Goal: Transaction & Acquisition: Purchase product/service

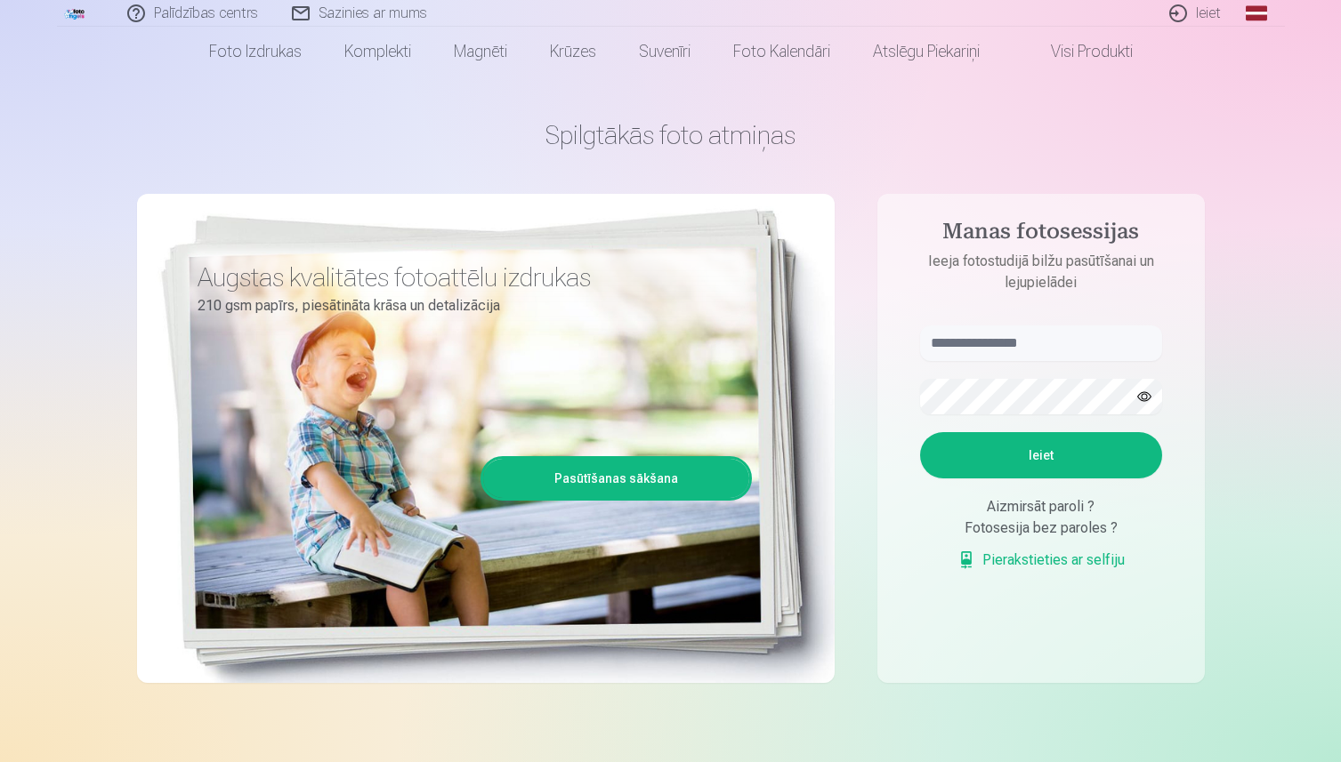
scroll to position [46, 0]
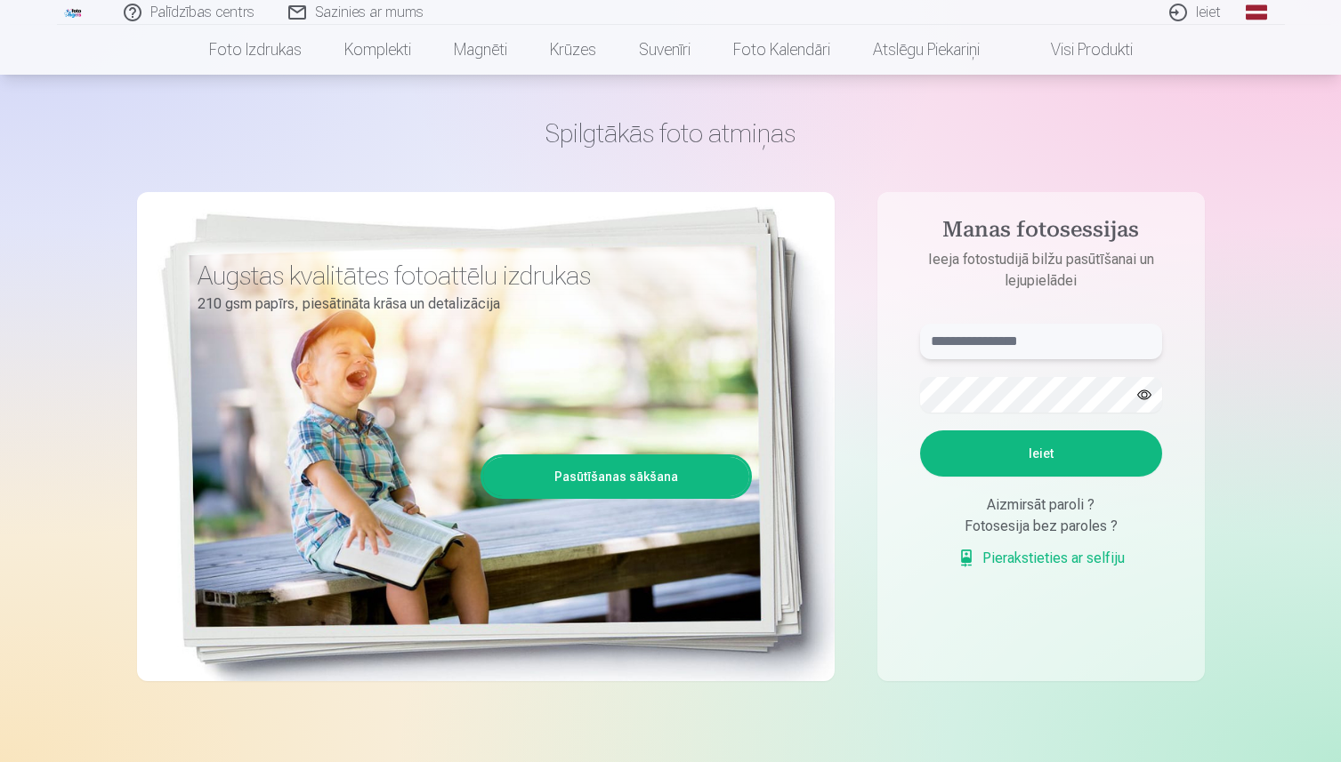
click at [1017, 342] on input "text" at bounding box center [1041, 342] width 242 height 36
click at [1150, 399] on button "button" at bounding box center [1144, 395] width 34 height 34
click at [1065, 454] on button "Ieiet" at bounding box center [1041, 454] width 242 height 46
click at [997, 342] on input "**********" at bounding box center [1041, 342] width 242 height 36
click at [987, 344] on input "**********" at bounding box center [1041, 342] width 242 height 36
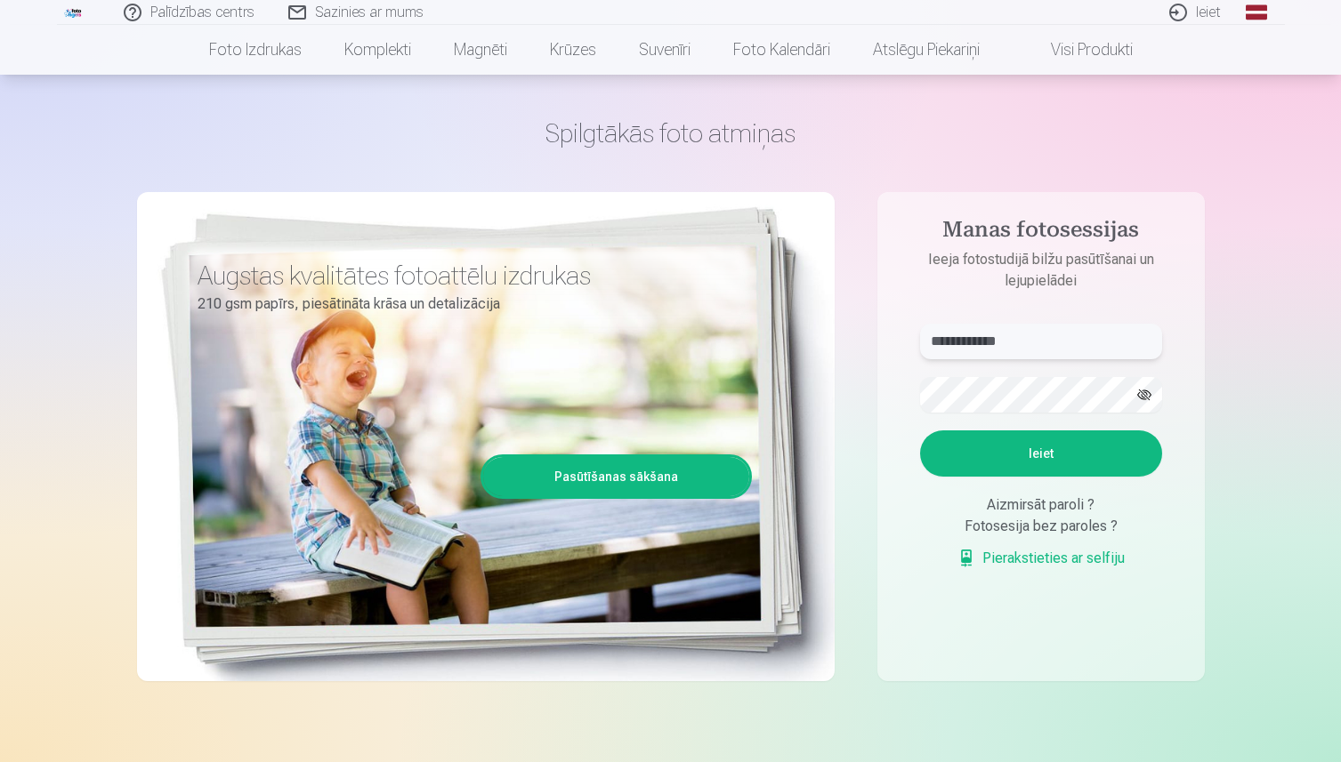
click at [987, 340] on input "**********" at bounding box center [1041, 342] width 242 height 36
type input "**********"
click at [979, 446] on button "Ieiet" at bounding box center [1041, 454] width 242 height 46
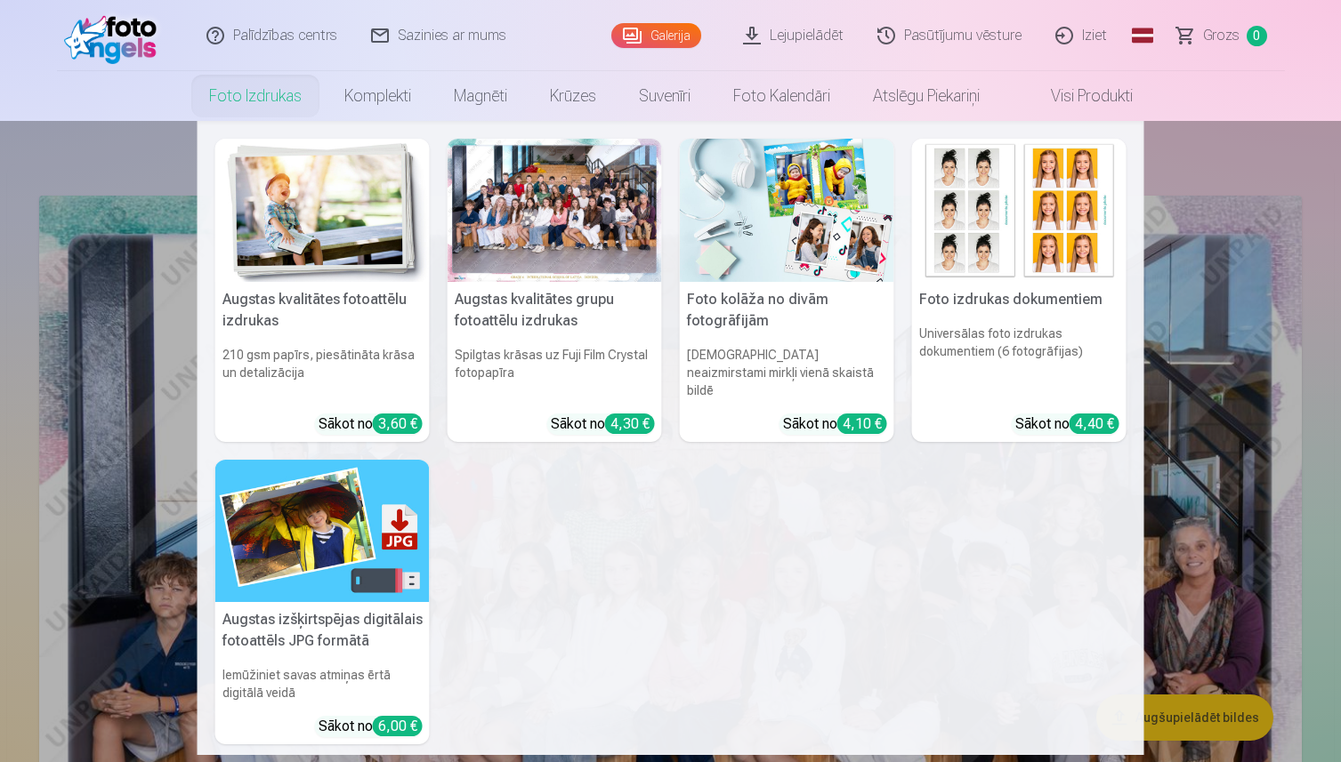
click at [231, 101] on link "Foto izdrukas" at bounding box center [255, 96] width 135 height 50
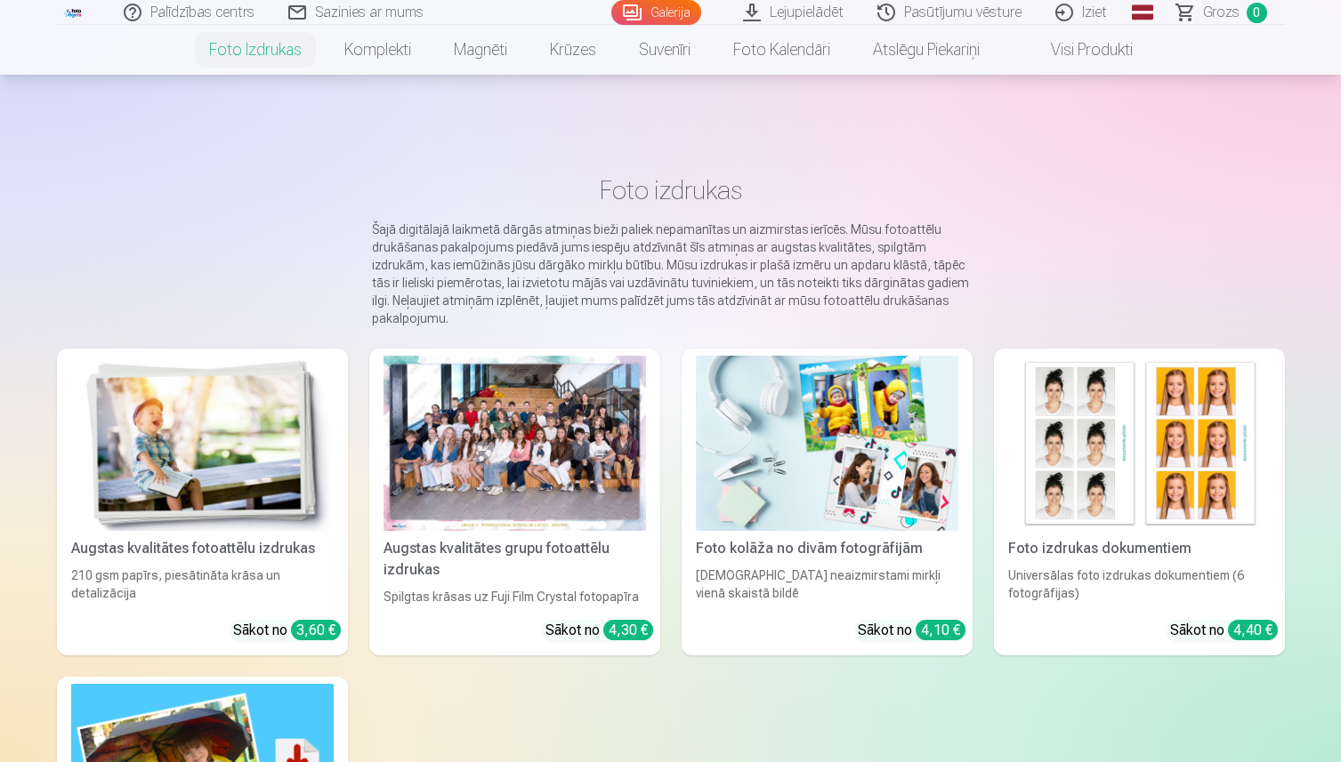
scroll to position [112, 0]
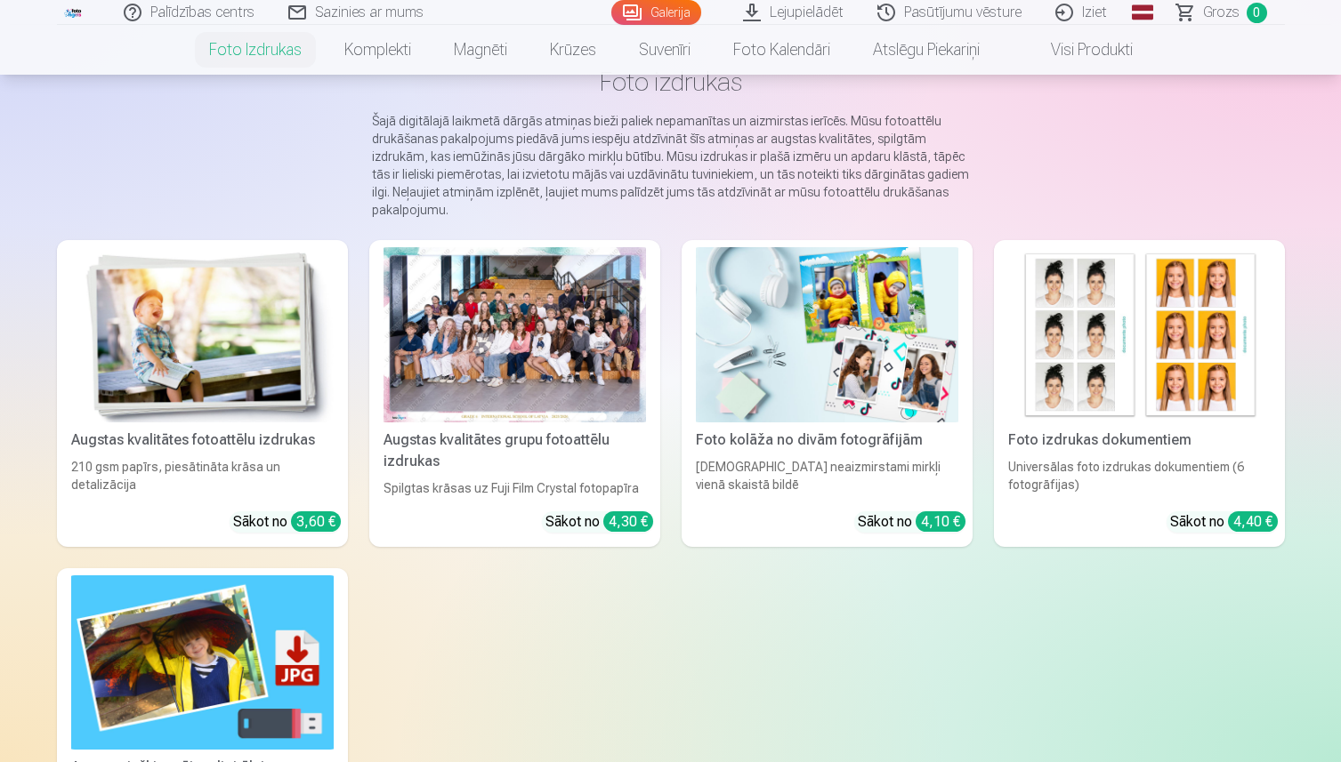
click at [444, 418] on div at bounding box center [514, 334] width 262 height 175
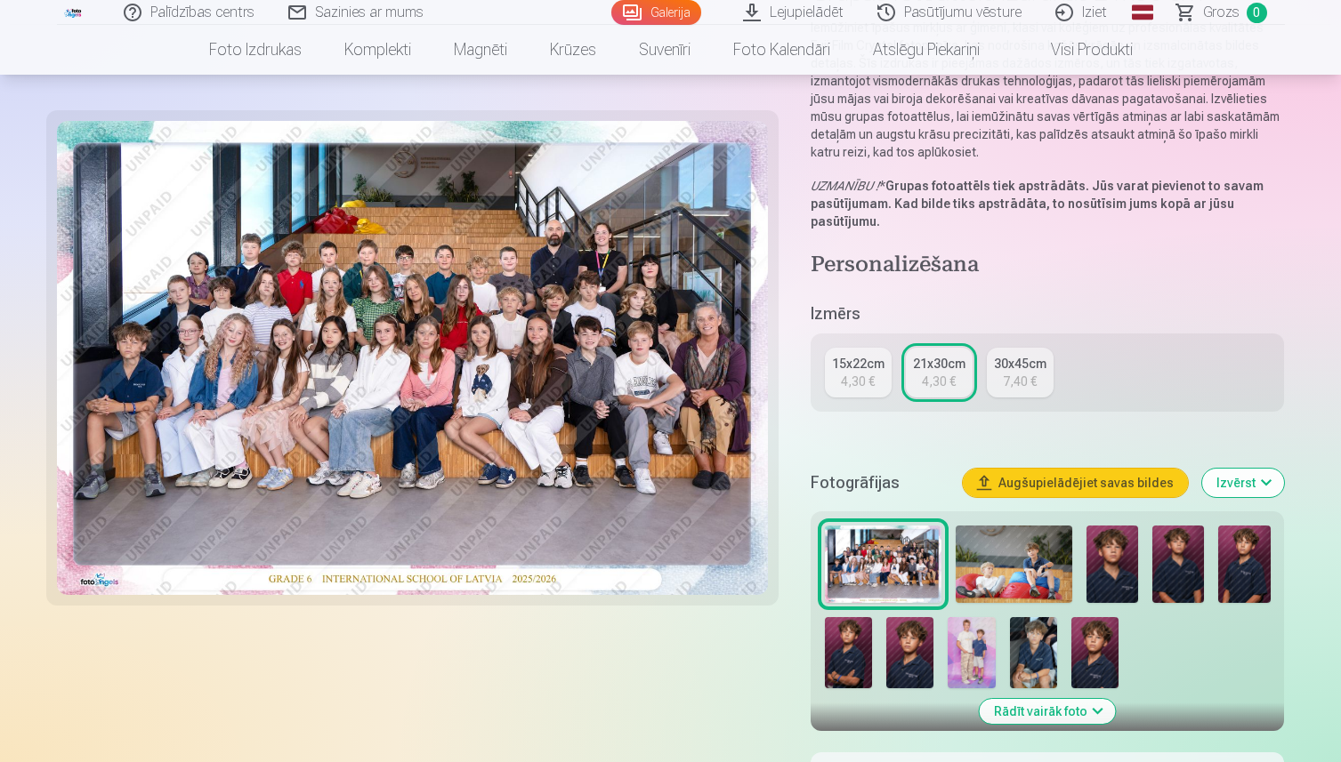
scroll to position [200, 0]
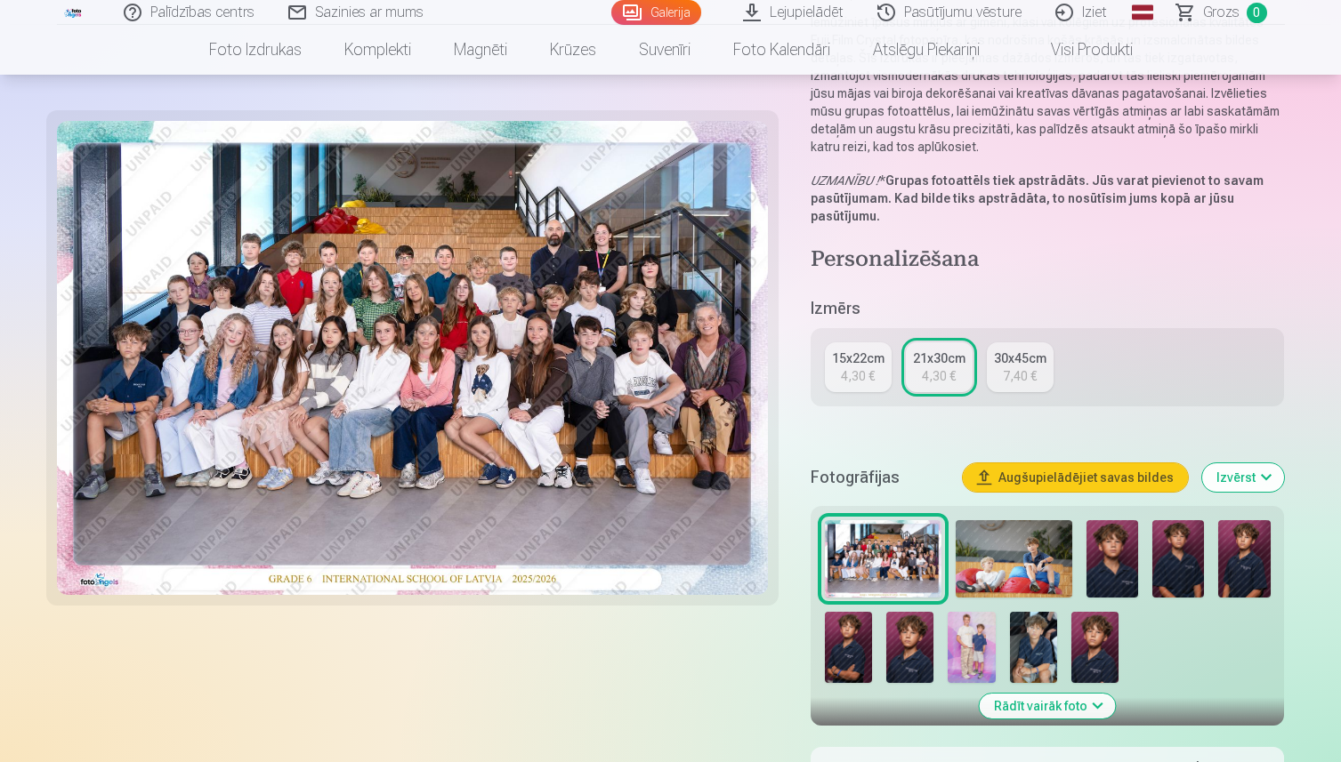
click at [1042, 544] on img at bounding box center [1013, 558] width 117 height 77
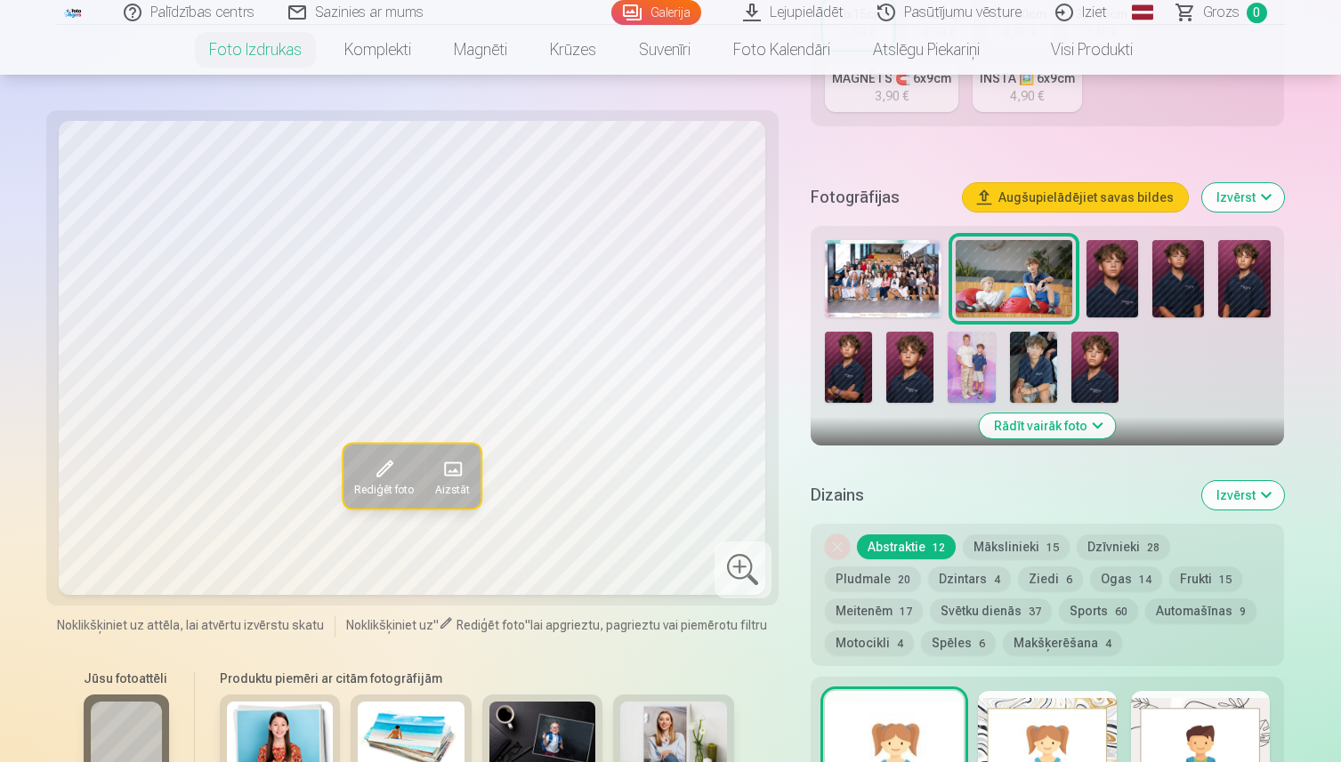
scroll to position [494, 0]
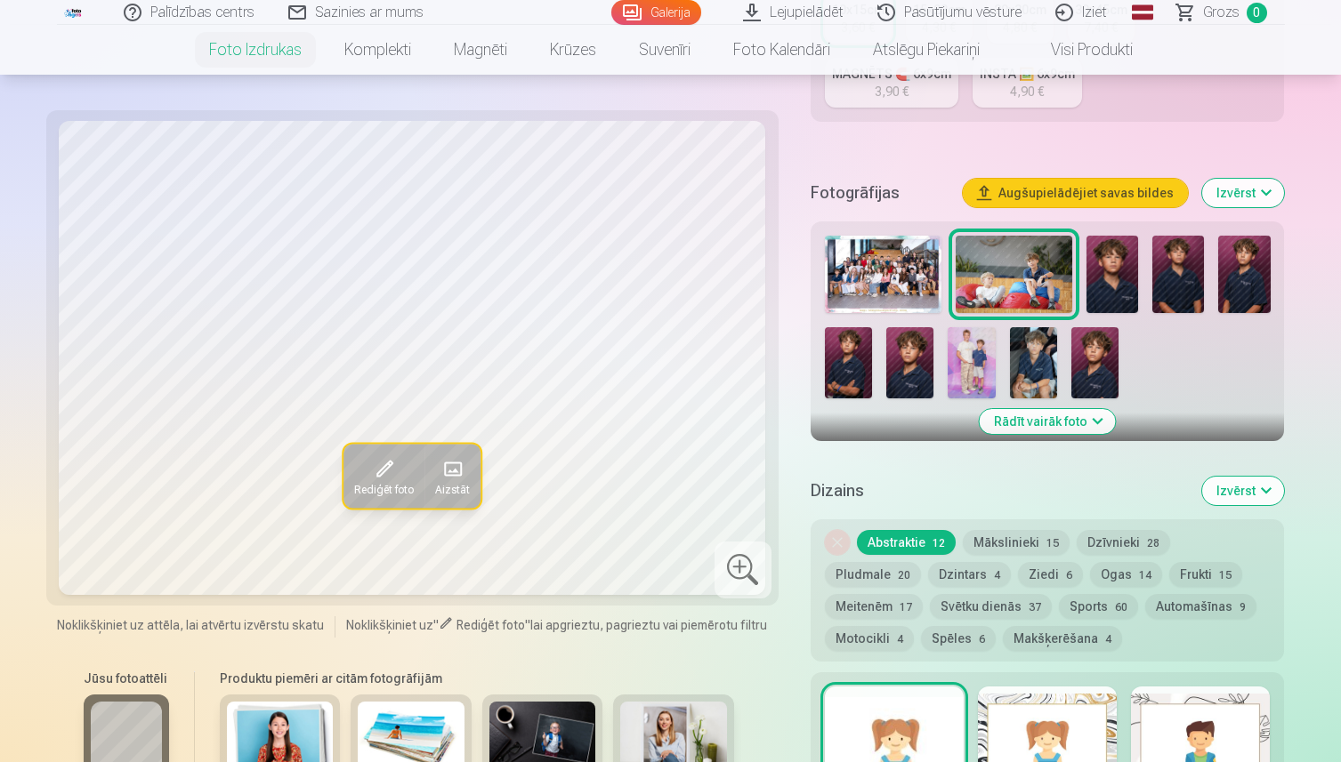
click at [1113, 292] on img at bounding box center [1112, 274] width 52 height 77
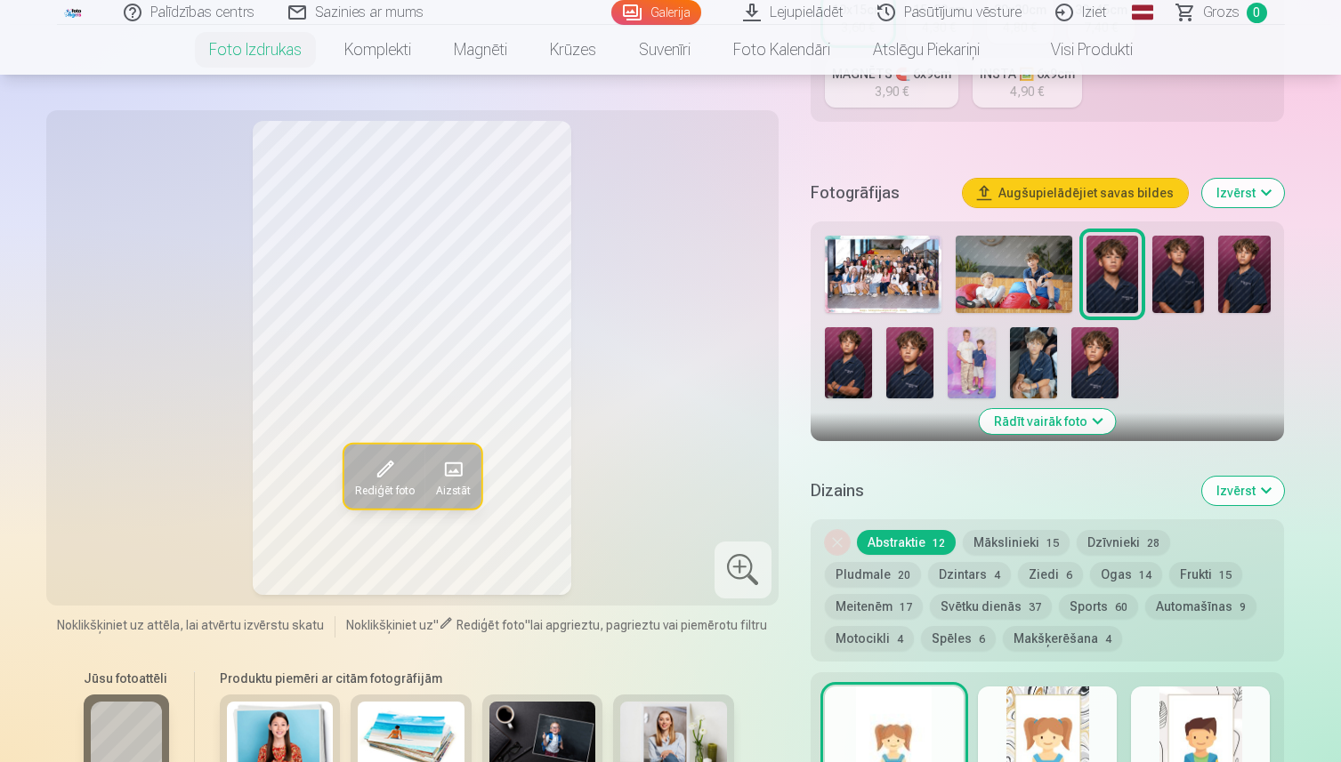
click at [1184, 257] on img at bounding box center [1178, 274] width 52 height 77
click at [1236, 273] on img at bounding box center [1244, 274] width 52 height 77
click at [844, 342] on img at bounding box center [848, 362] width 47 height 71
click at [874, 365] on div at bounding box center [1048, 317] width 460 height 177
click at [905, 364] on img at bounding box center [909, 362] width 47 height 71
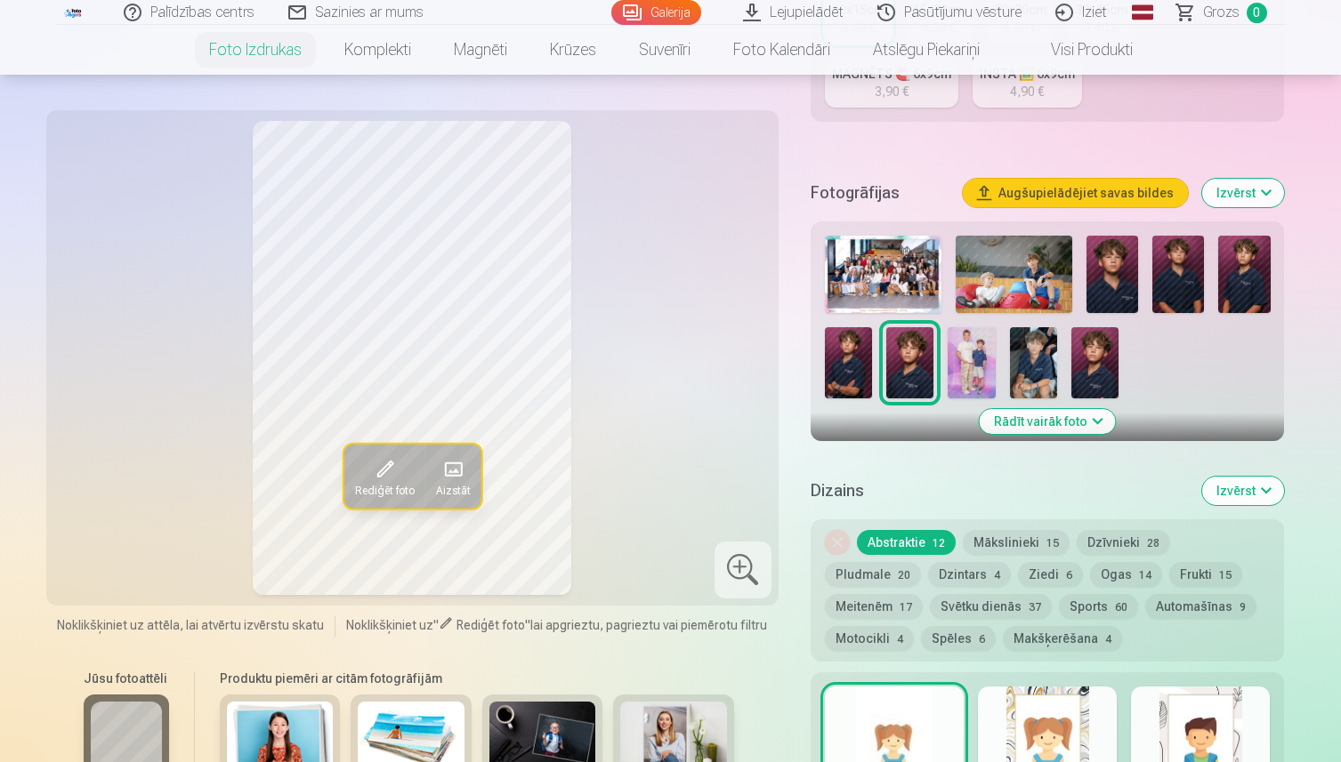
click at [985, 363] on img at bounding box center [970, 362] width 47 height 71
click at [1042, 394] on img at bounding box center [1033, 362] width 47 height 71
click at [736, 560] on div at bounding box center [742, 570] width 57 height 57
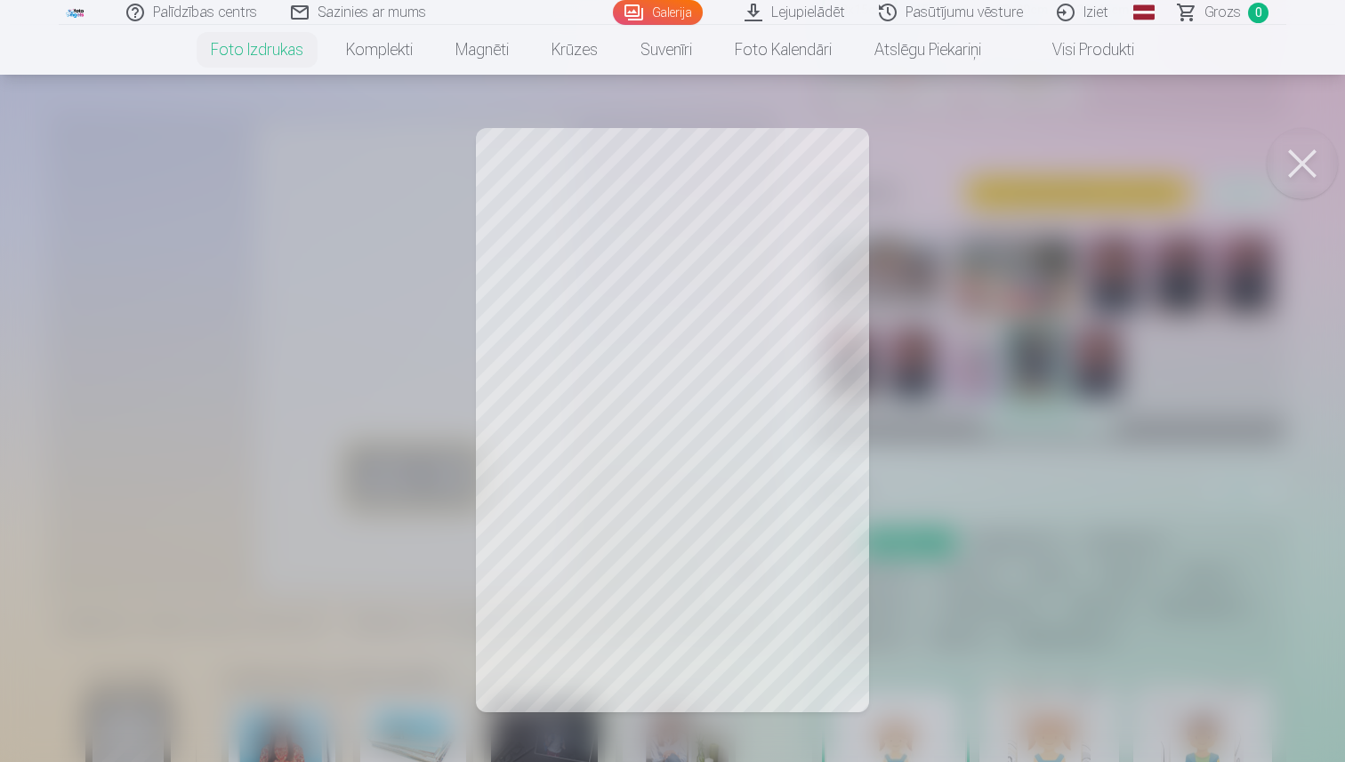
click at [1291, 159] on button at bounding box center [1302, 163] width 71 height 71
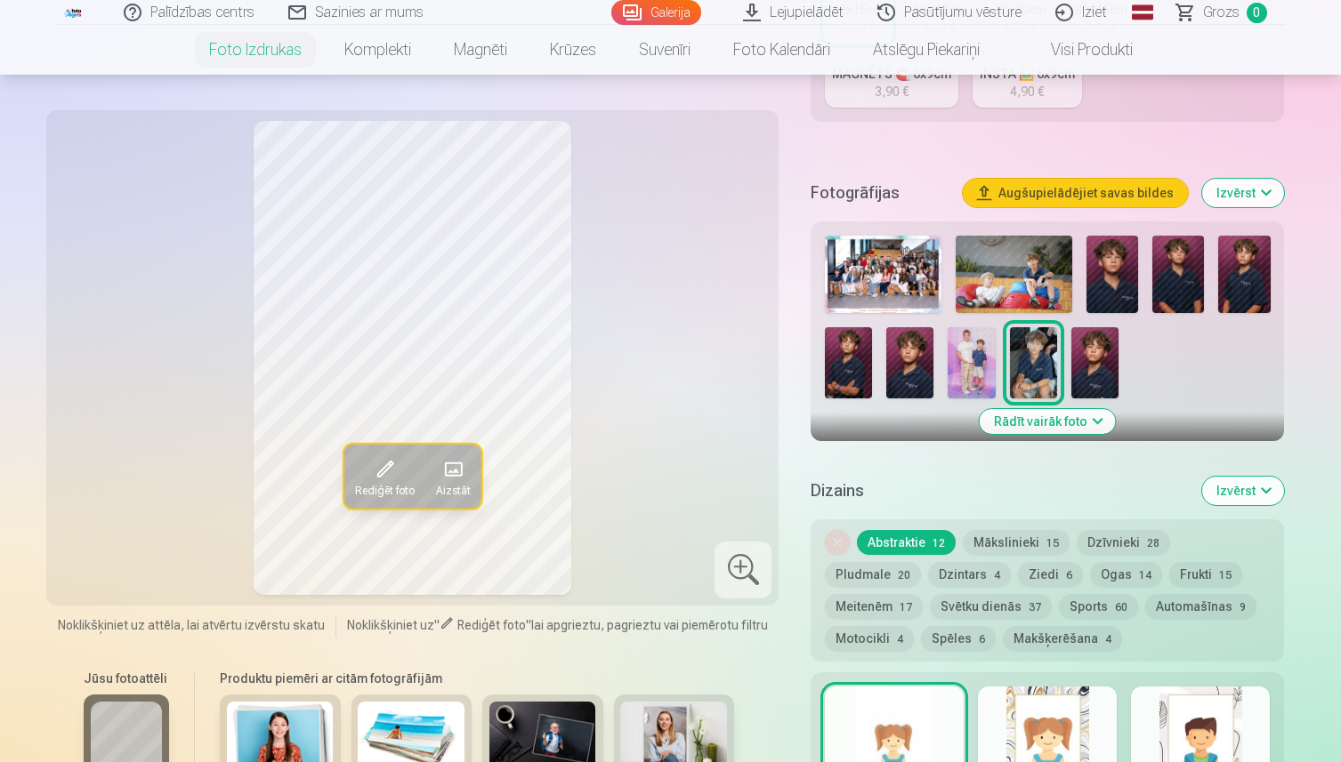
click at [1092, 373] on img at bounding box center [1094, 362] width 47 height 71
click at [921, 253] on img at bounding box center [883, 274] width 117 height 77
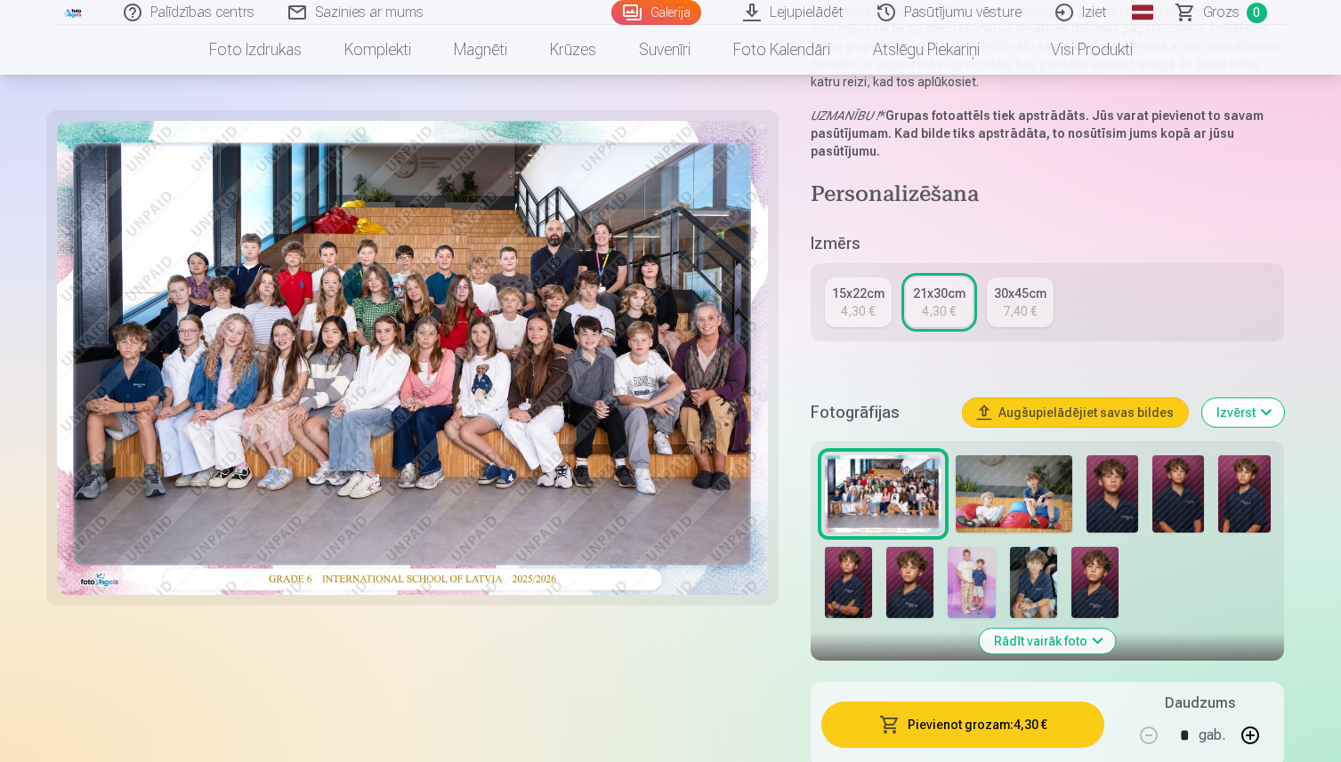
scroll to position [275, 0]
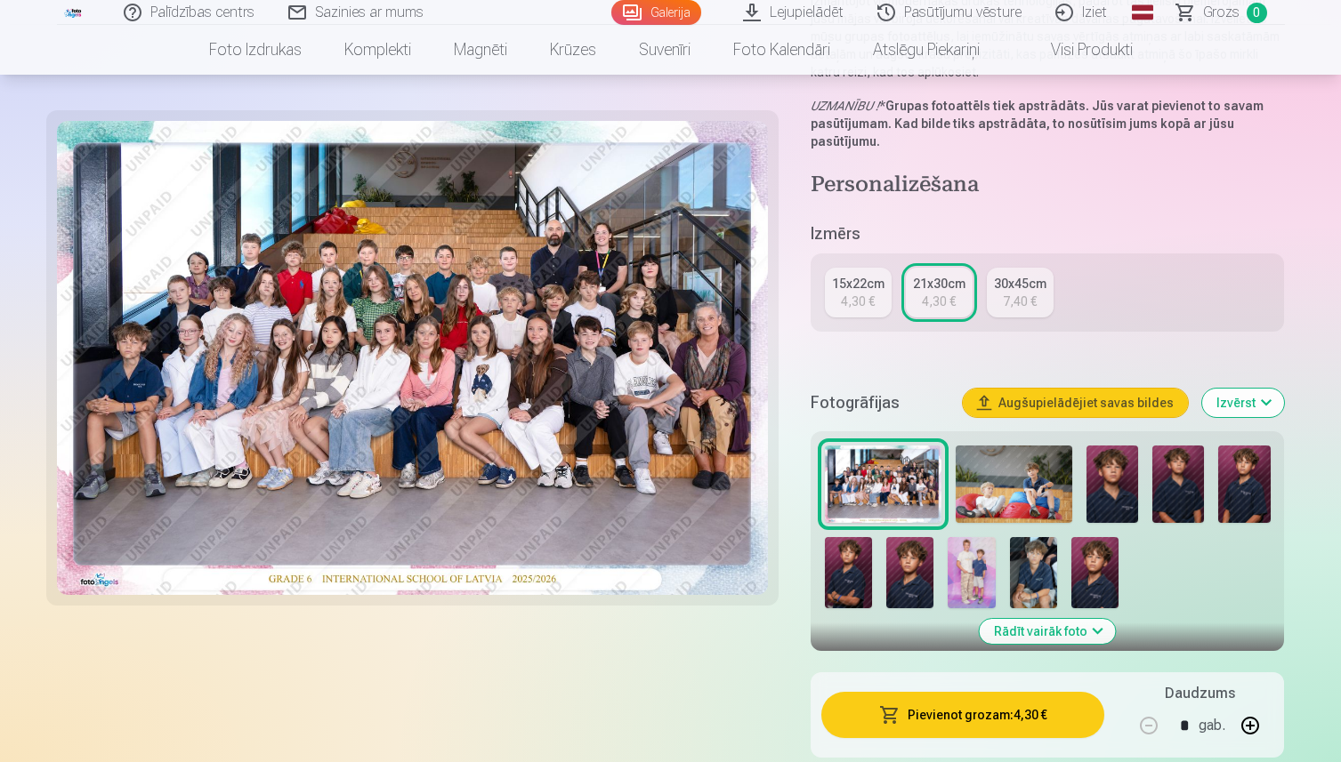
click at [1079, 571] on img at bounding box center [1094, 572] width 47 height 71
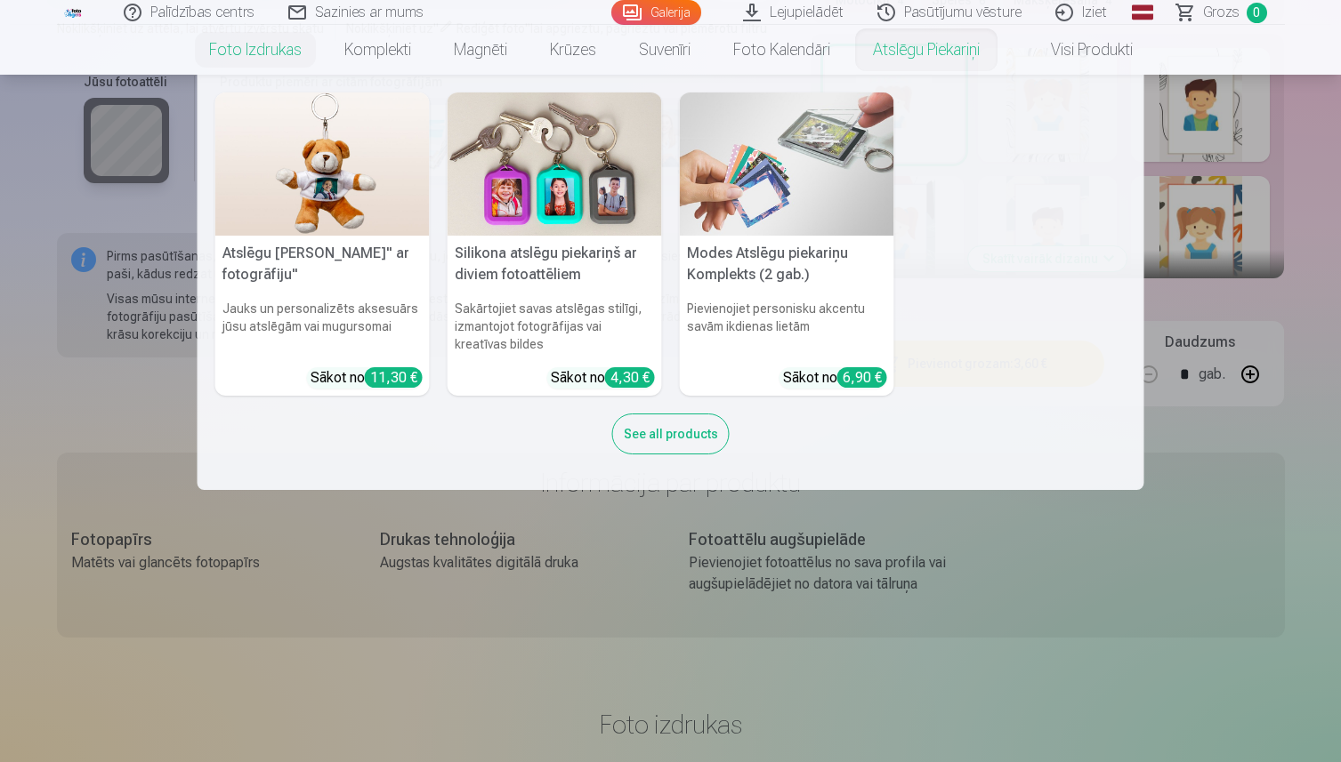
scroll to position [799, 0]
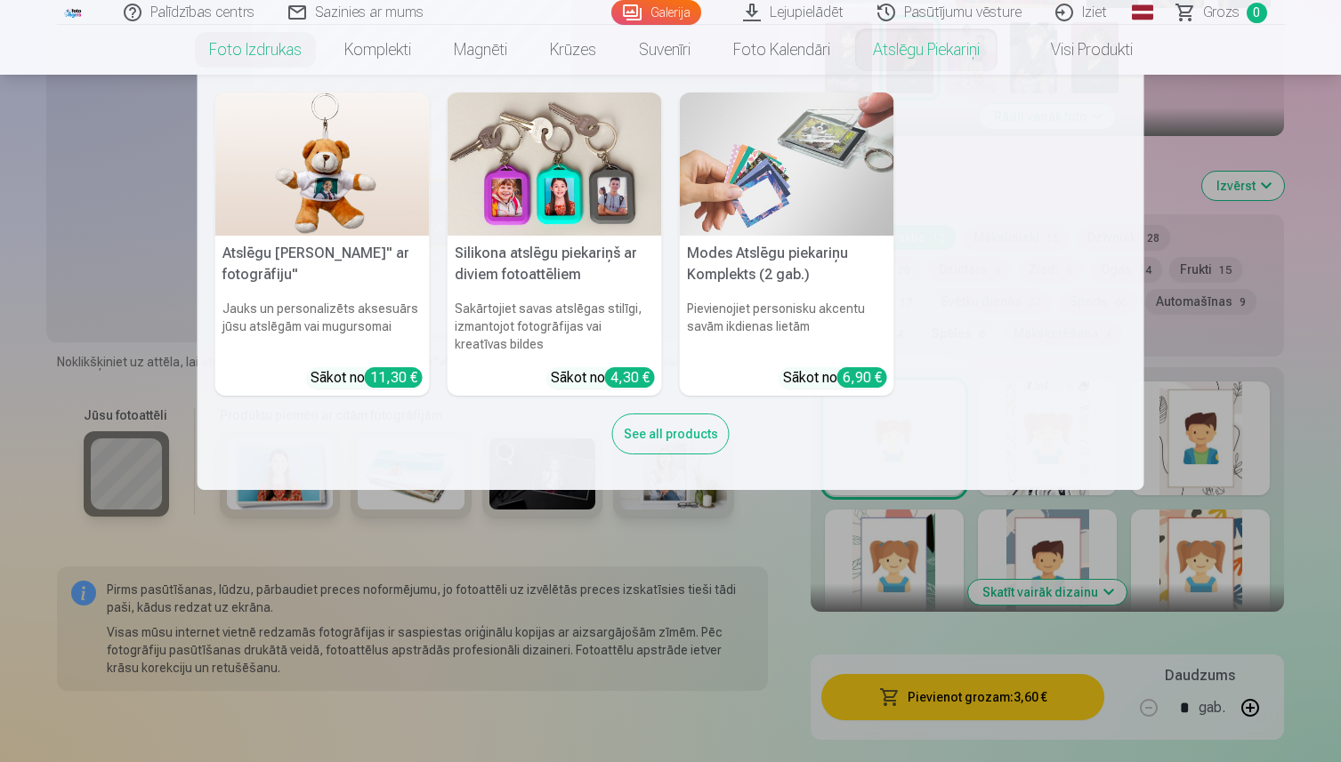
click at [991, 472] on div "Atslēgu piekariņš Lācītis" ar fotogrāfiju" Jauks un personalizēts aksesuārs jūs…" at bounding box center [670, 282] width 947 height 415
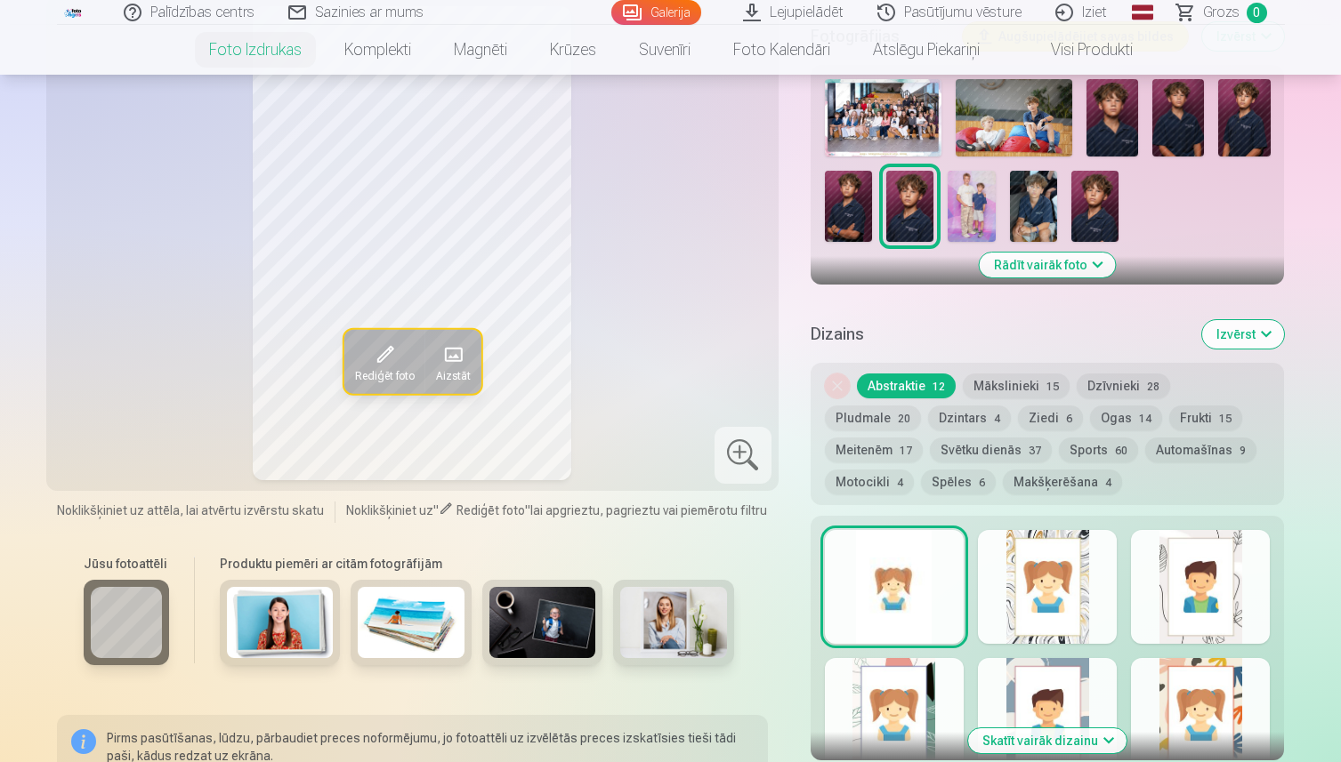
scroll to position [649, 0]
click at [1095, 211] on img at bounding box center [1094, 207] width 47 height 71
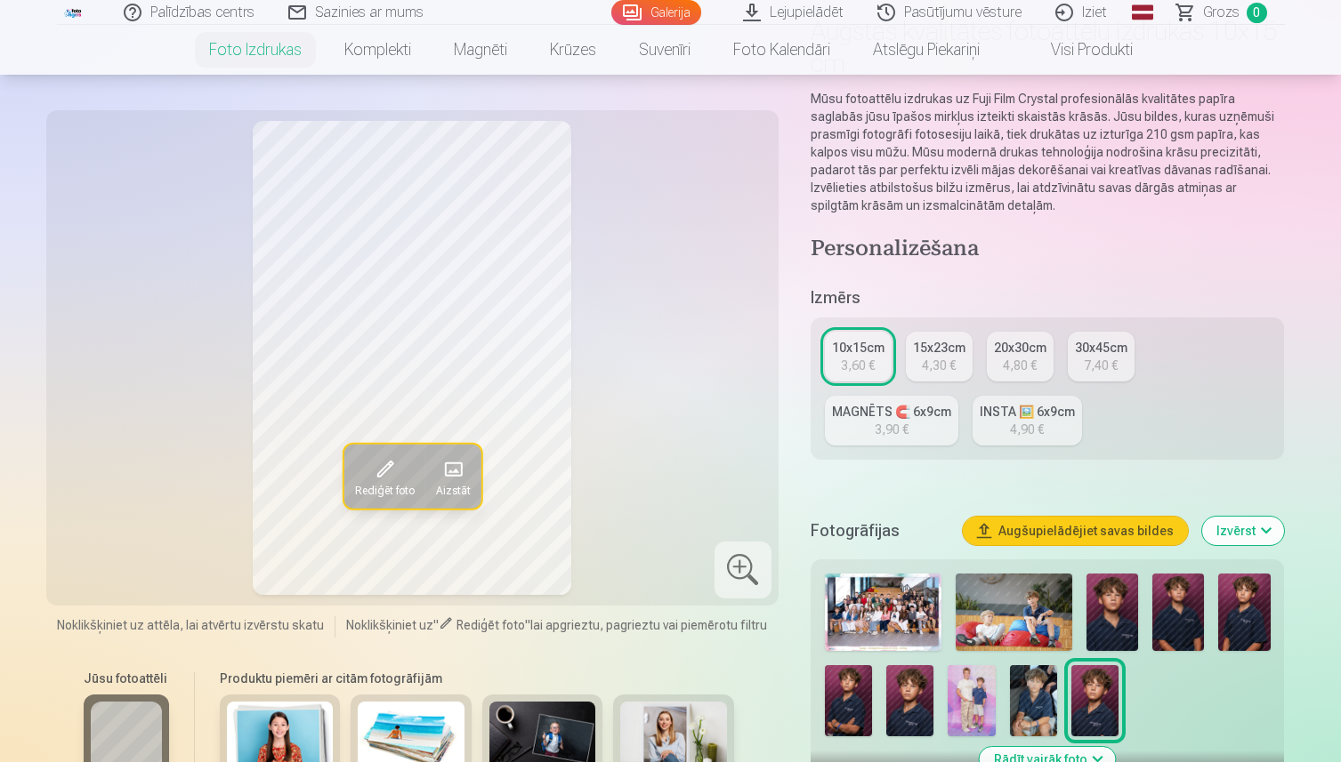
scroll to position [145, 0]
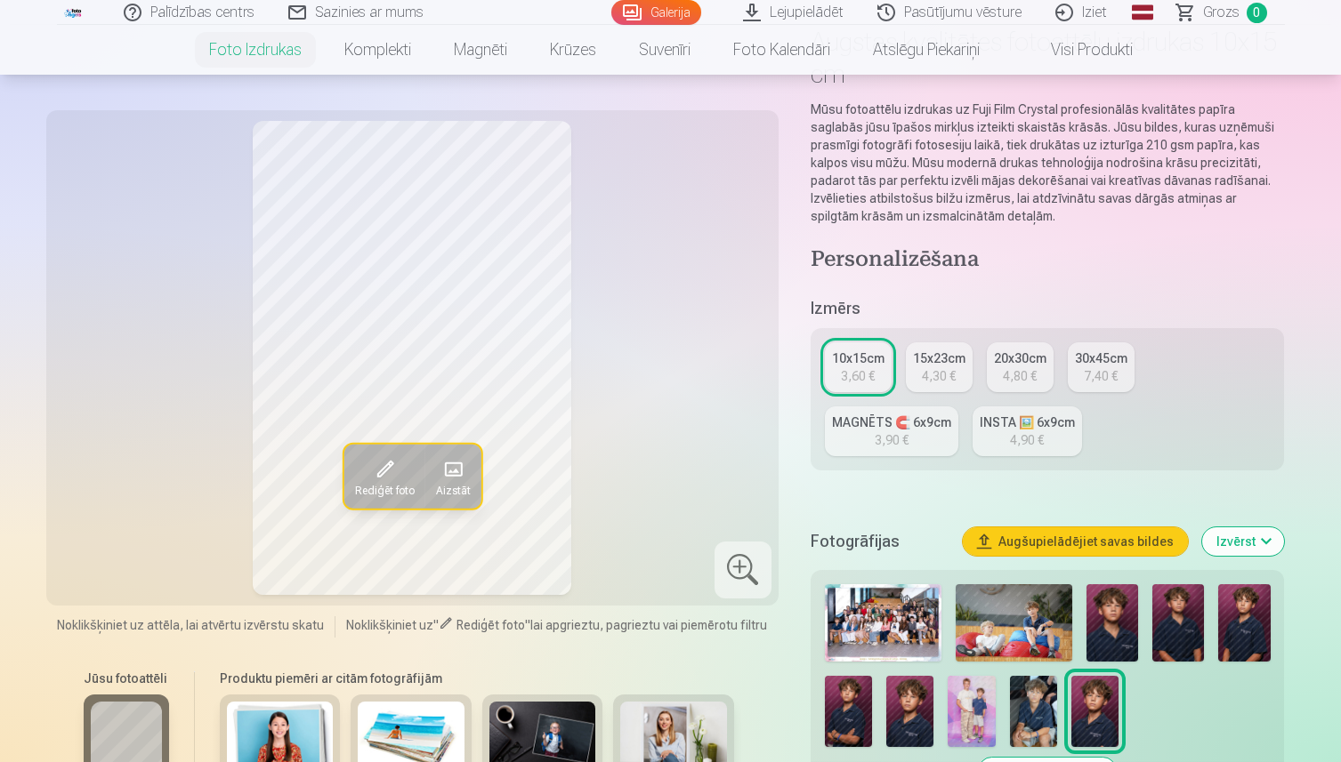
click at [867, 602] on img at bounding box center [883, 622] width 117 height 77
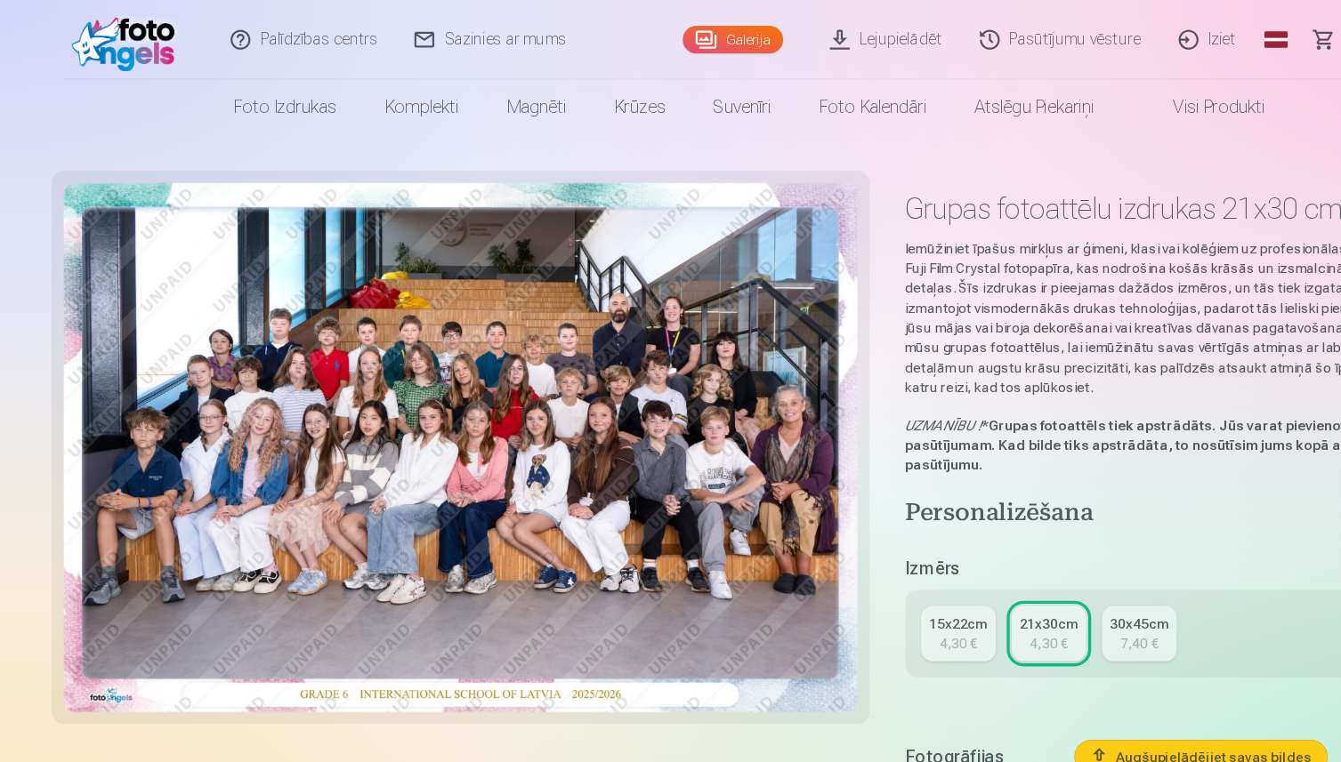
click at [1004, 553] on div "30x45cm" at bounding box center [1020, 559] width 52 height 18
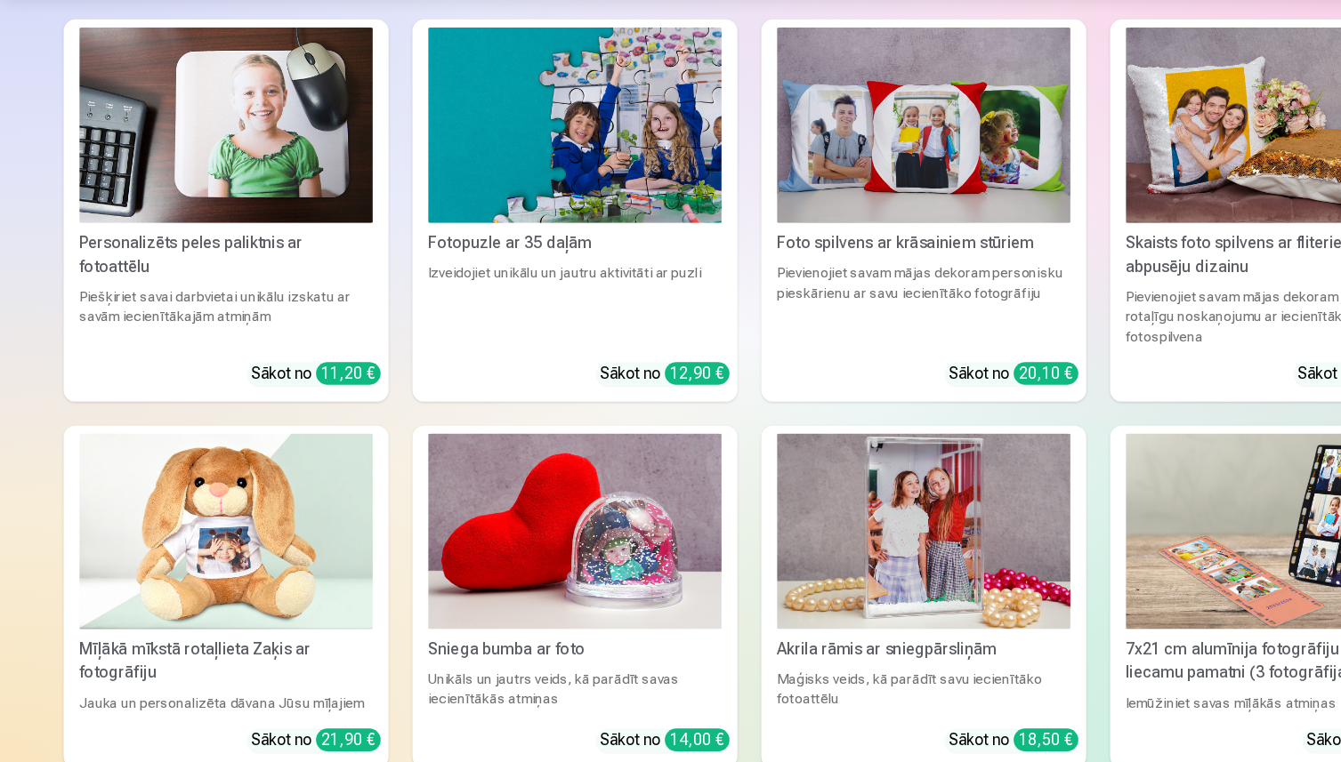
scroll to position [4465, 0]
